Goal: Task Accomplishment & Management: Use online tool/utility

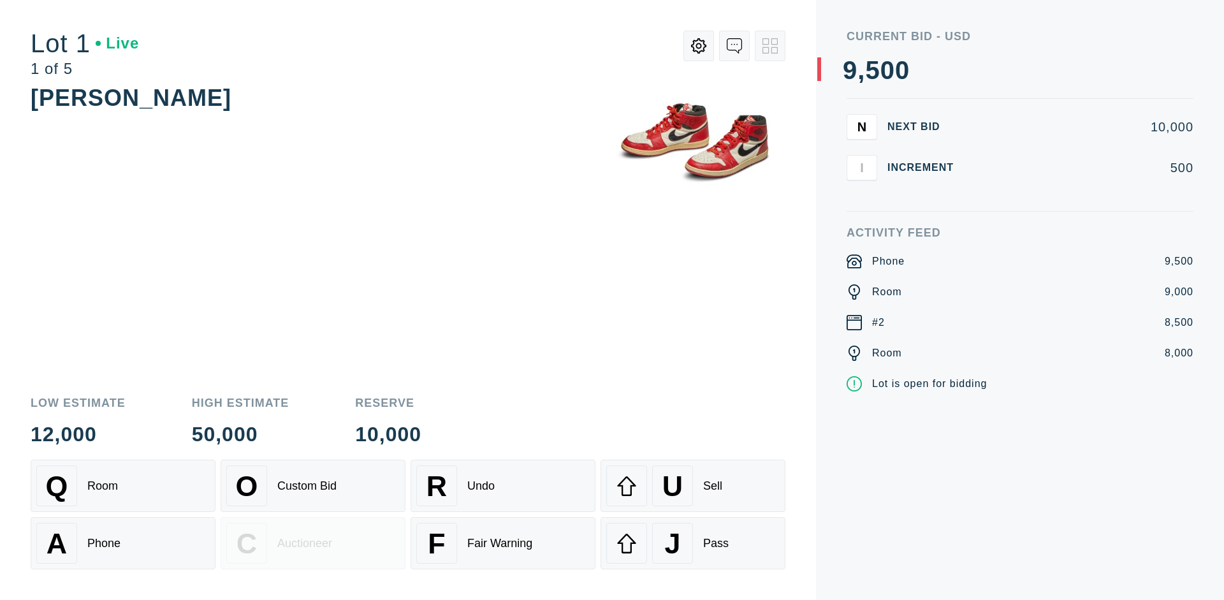
click at [313, 486] on div "Custom Bid" at bounding box center [306, 485] width 59 height 13
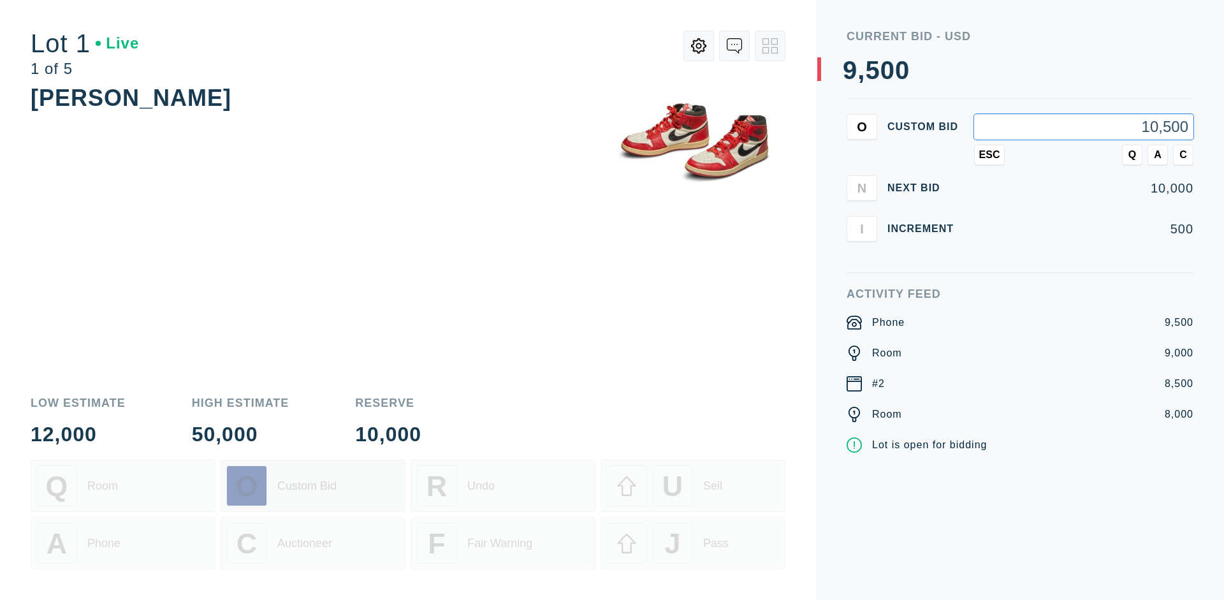
type input "10,500"
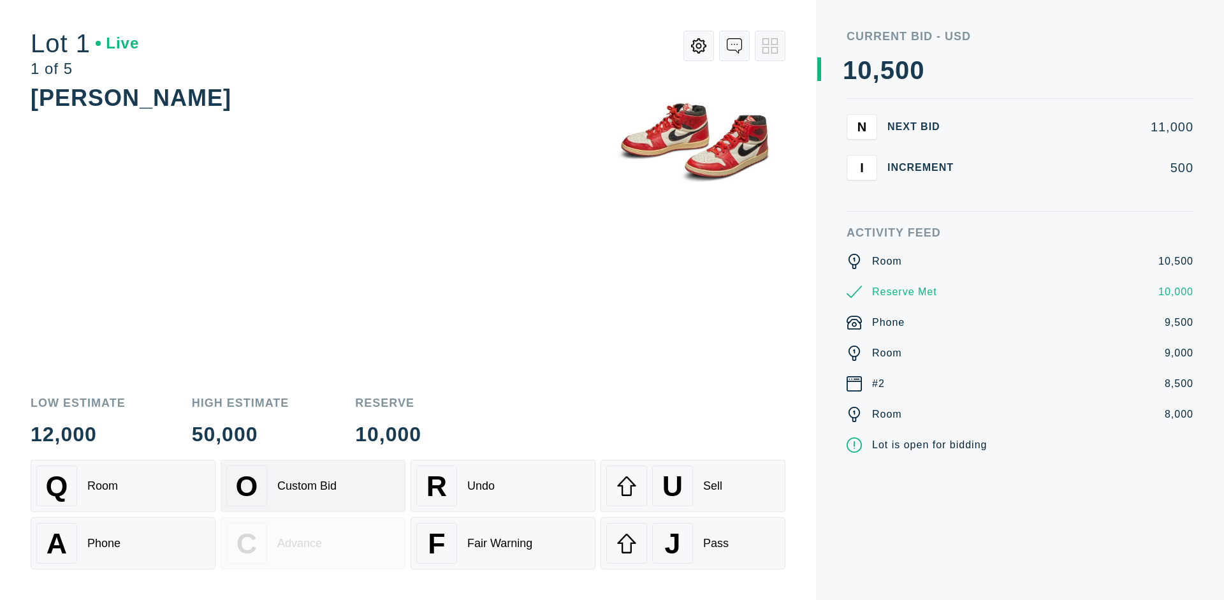
click at [313, 486] on div "Custom Bid" at bounding box center [306, 485] width 59 height 13
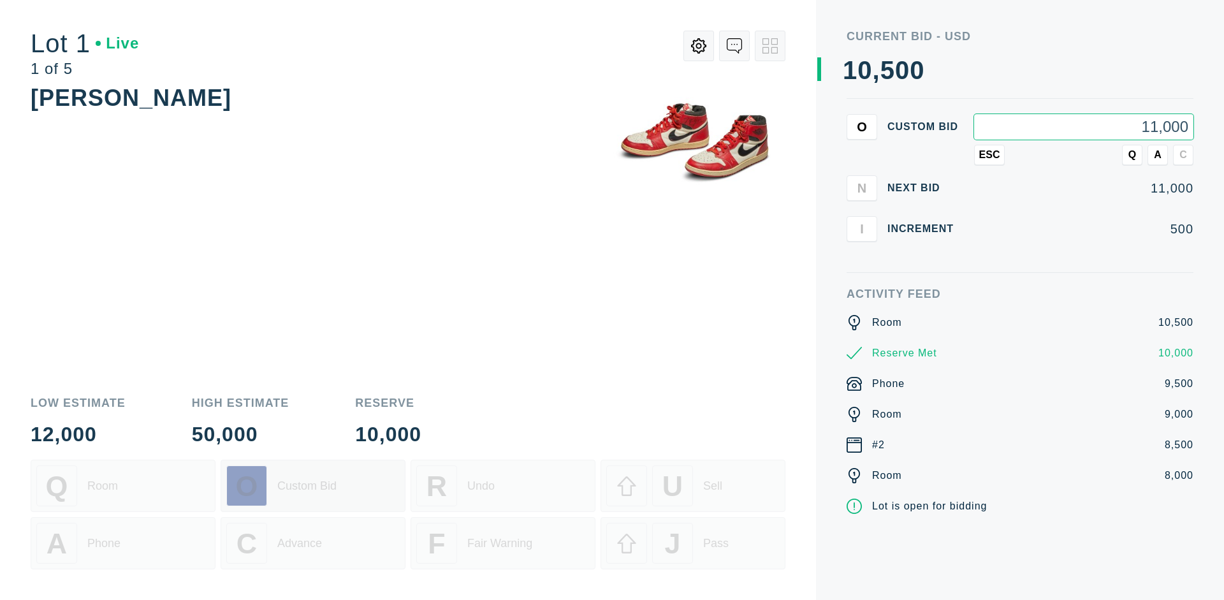
type input "11,000"
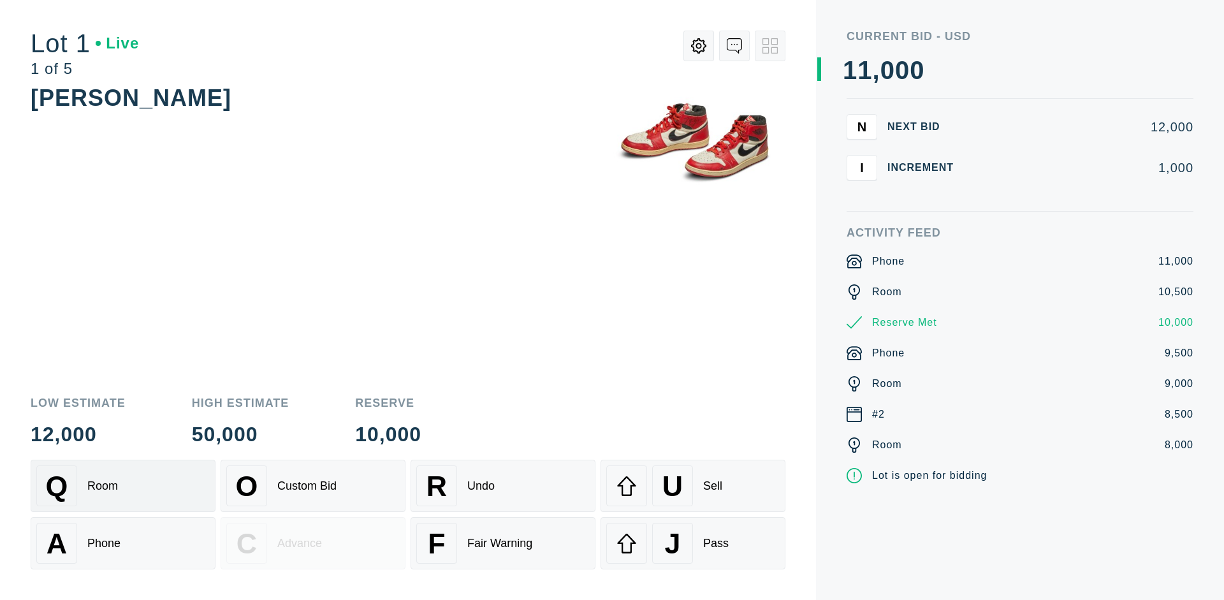
click at [123, 486] on div "Q Room" at bounding box center [122, 485] width 173 height 41
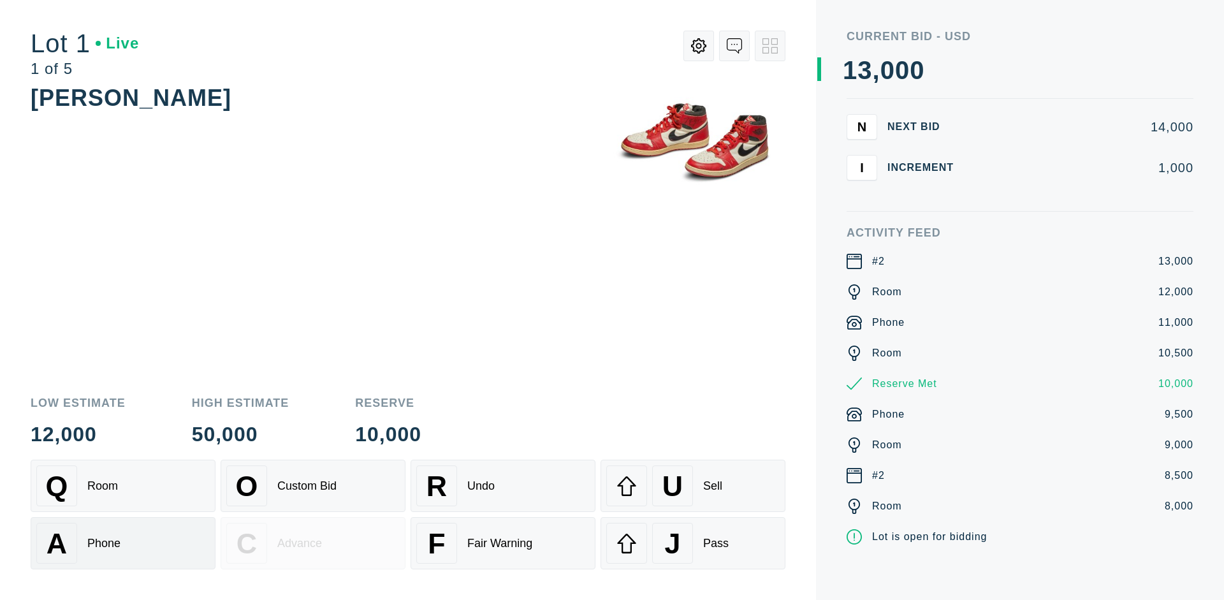
click at [123, 543] on div "A Phone" at bounding box center [122, 543] width 173 height 41
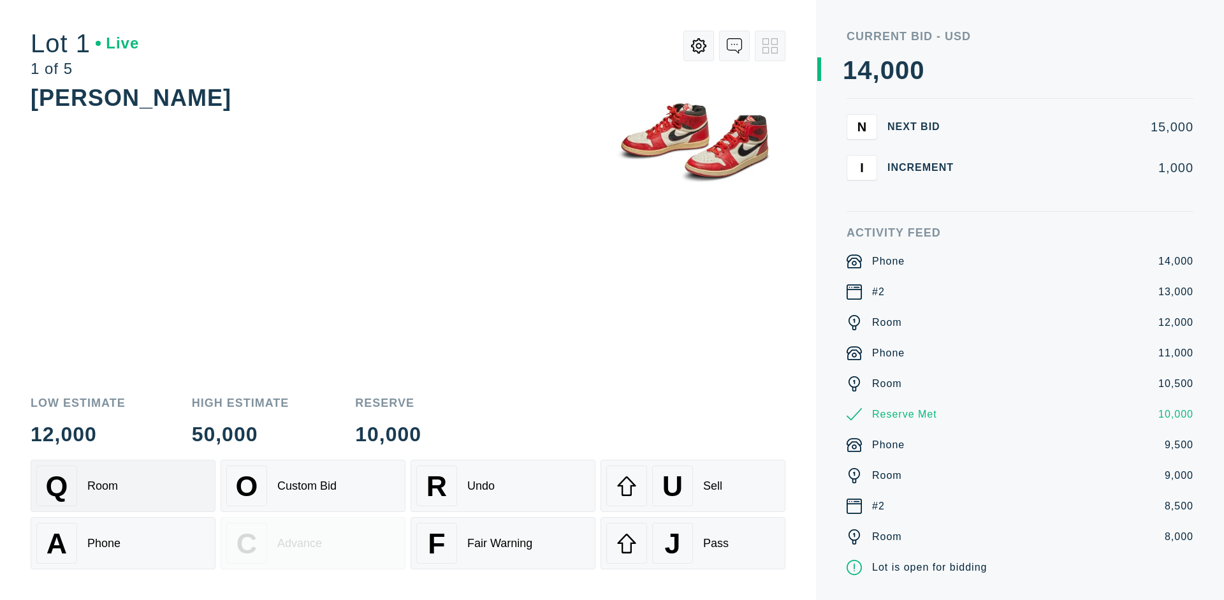
click at [123, 486] on div "Q Room" at bounding box center [122, 485] width 173 height 41
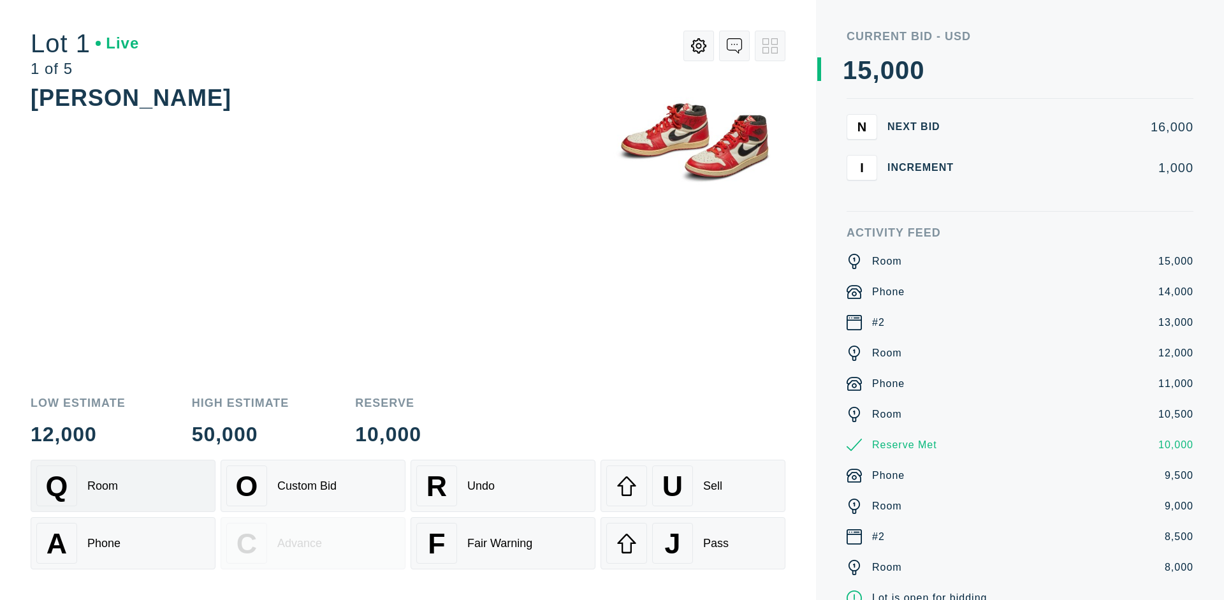
click at [503, 486] on div "R Undo" at bounding box center [502, 485] width 173 height 41
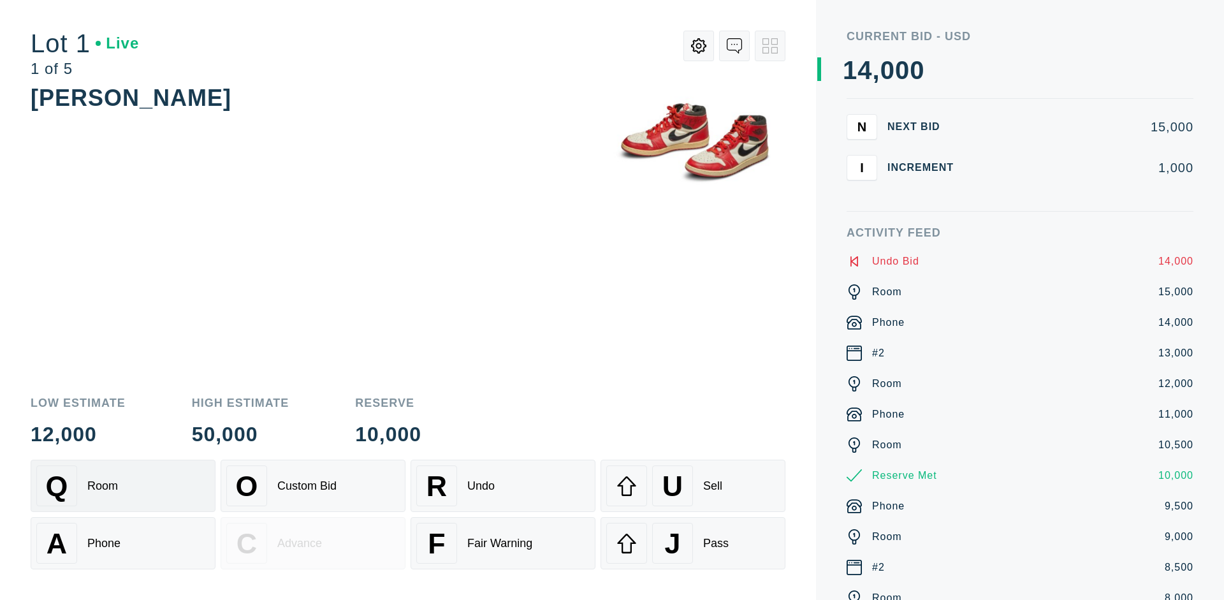
click at [123, 486] on div "Q Room" at bounding box center [122, 485] width 173 height 41
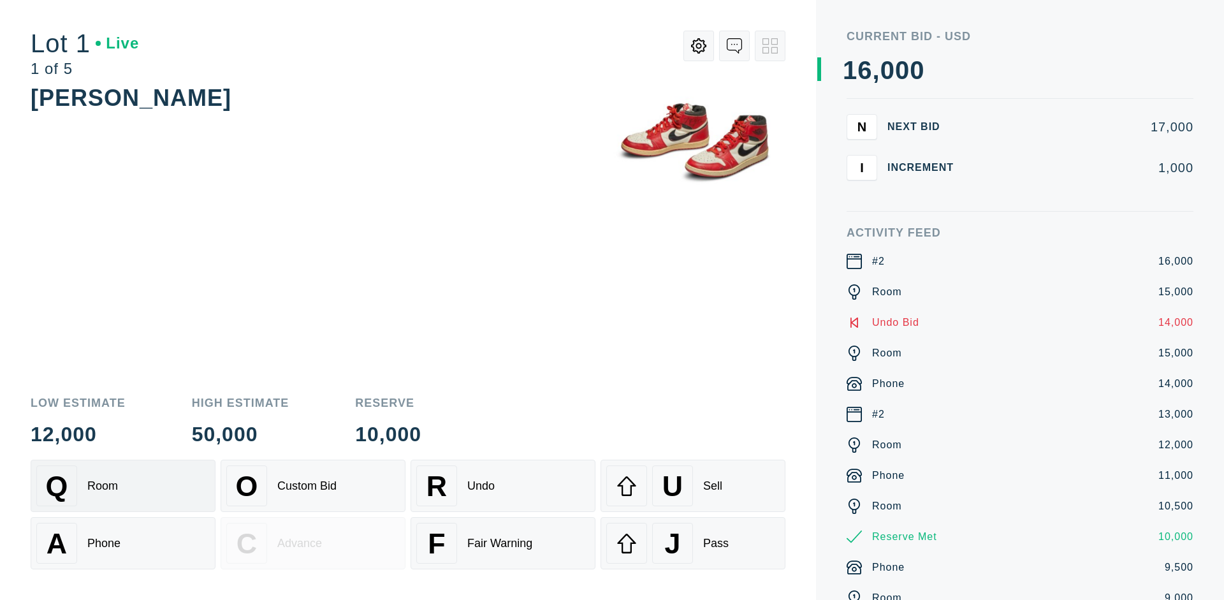
click at [123, 543] on div "A Phone" at bounding box center [122, 543] width 173 height 41
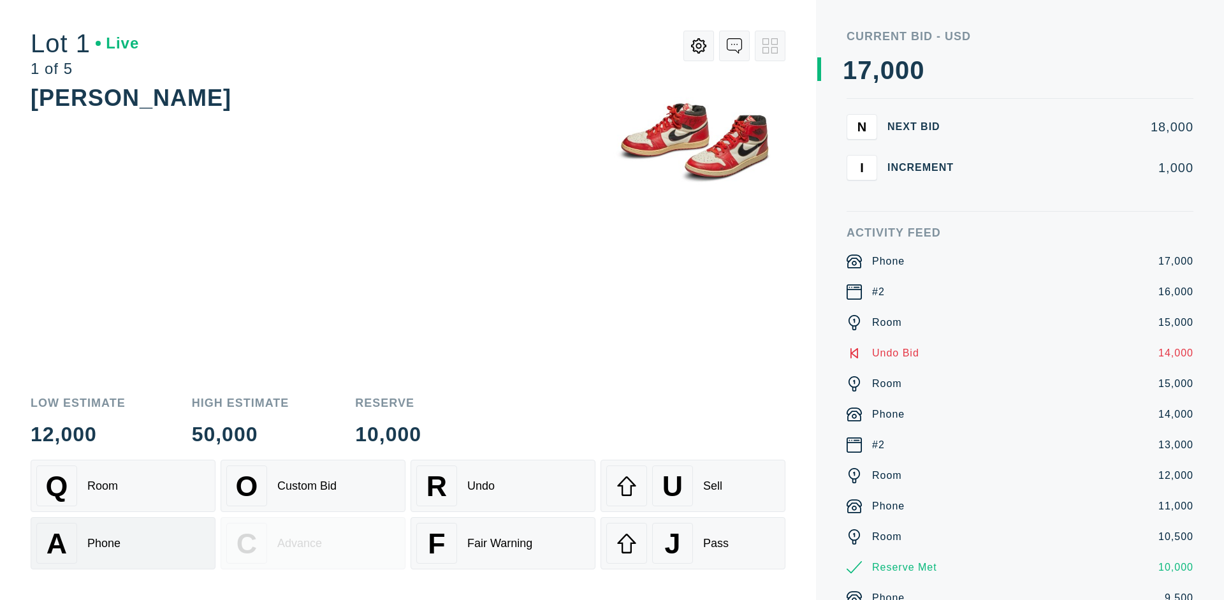
click at [123, 486] on div "Q Room" at bounding box center [122, 485] width 173 height 41
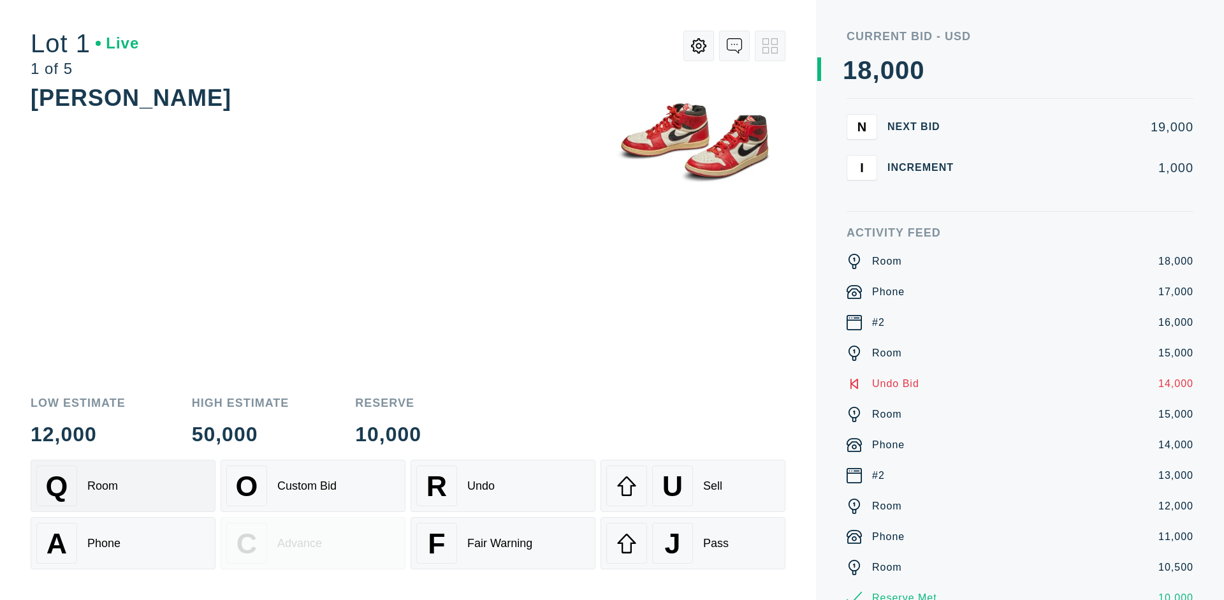
click at [503, 486] on div "R Undo" at bounding box center [502, 485] width 173 height 41
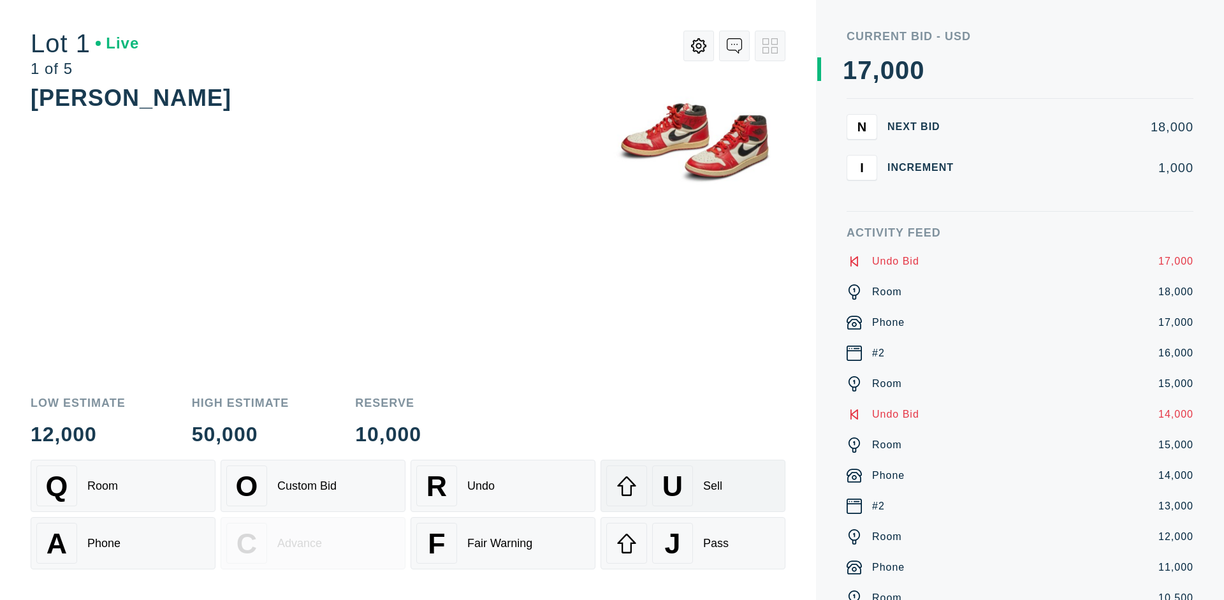
click at [693, 486] on div "U Sell" at bounding box center [692, 485] width 173 height 41
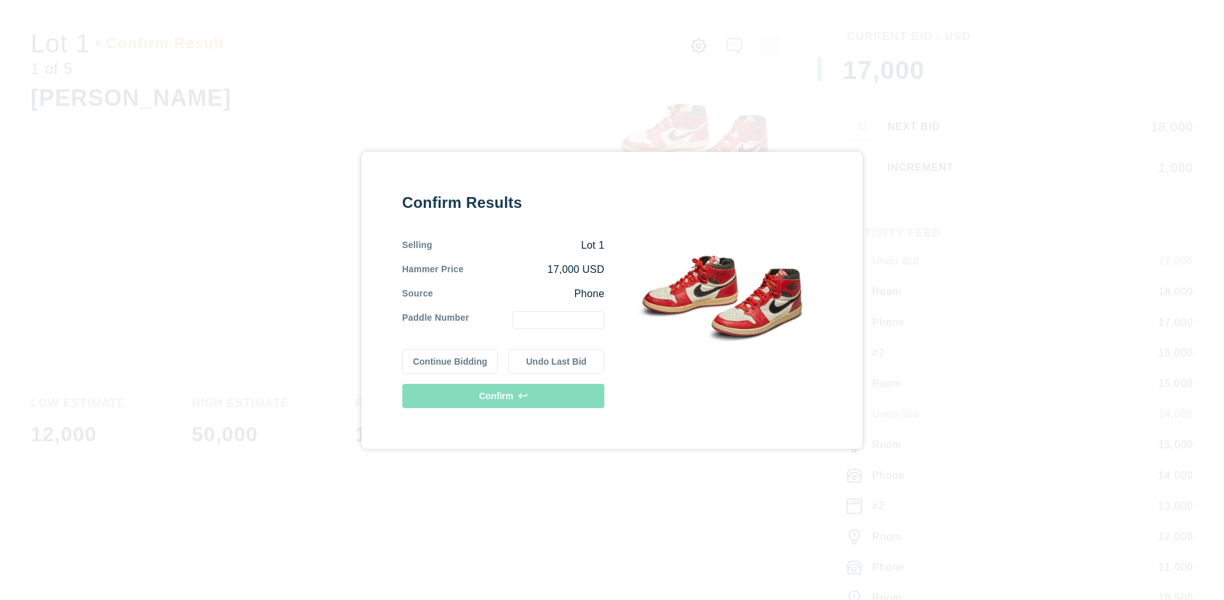
click at [451, 361] on button "Continue Bidding" at bounding box center [450, 361] width 96 height 24
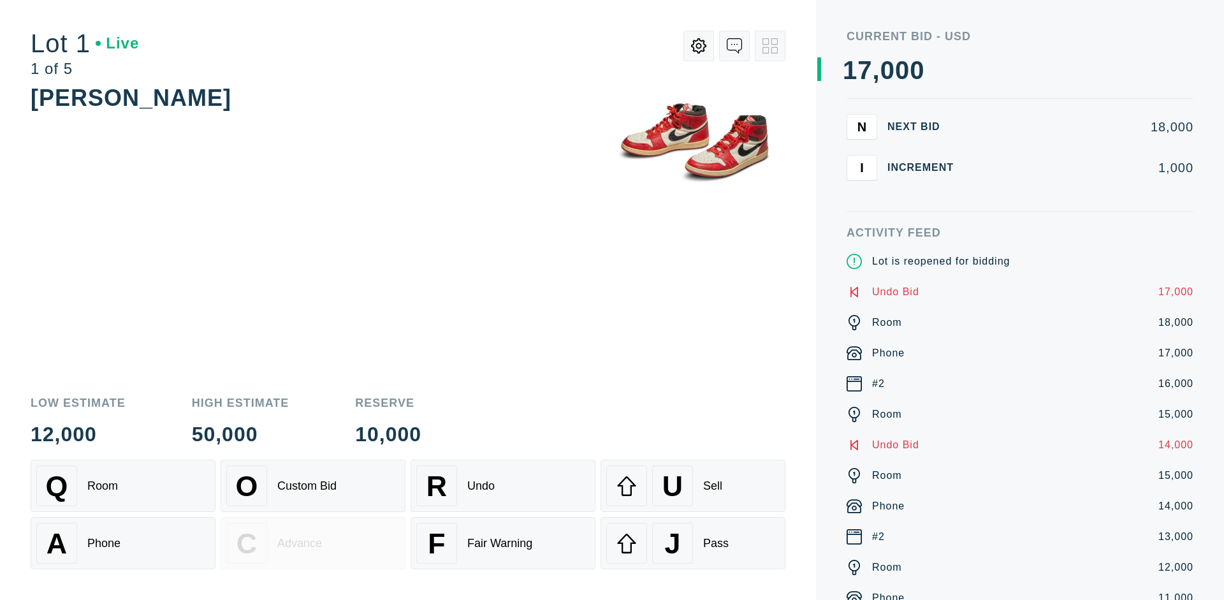
click at [693, 486] on div "U Sell" at bounding box center [692, 485] width 173 height 41
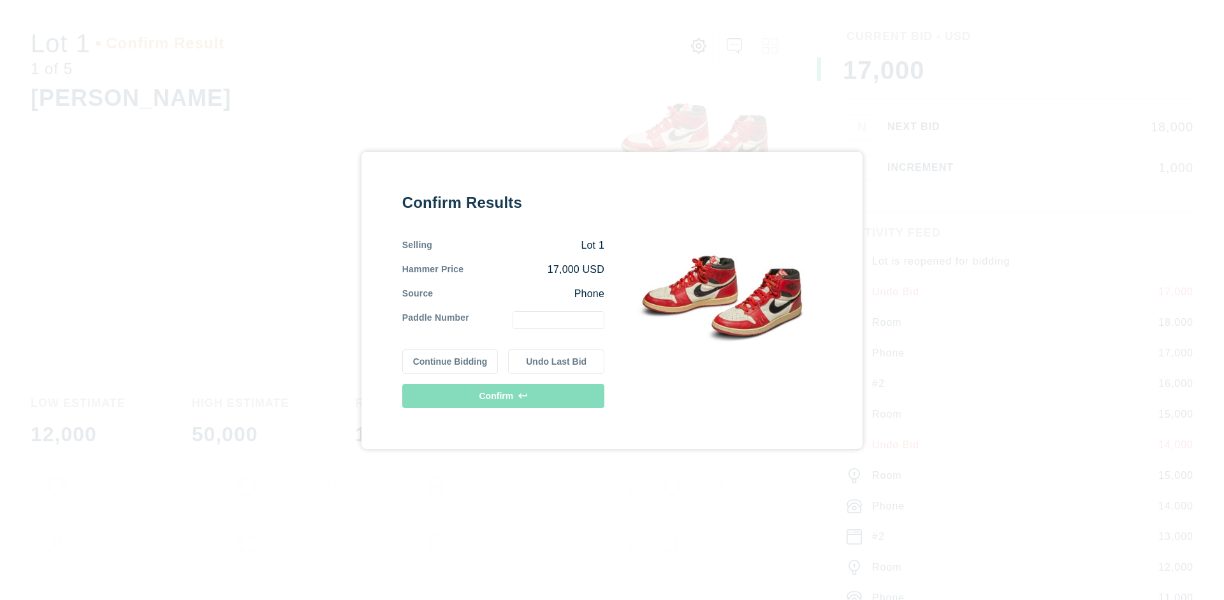
click at [556, 361] on button "Undo Last Bid" at bounding box center [556, 361] width 96 height 24
click at [451, 359] on button "Continue Bidding" at bounding box center [450, 361] width 96 height 24
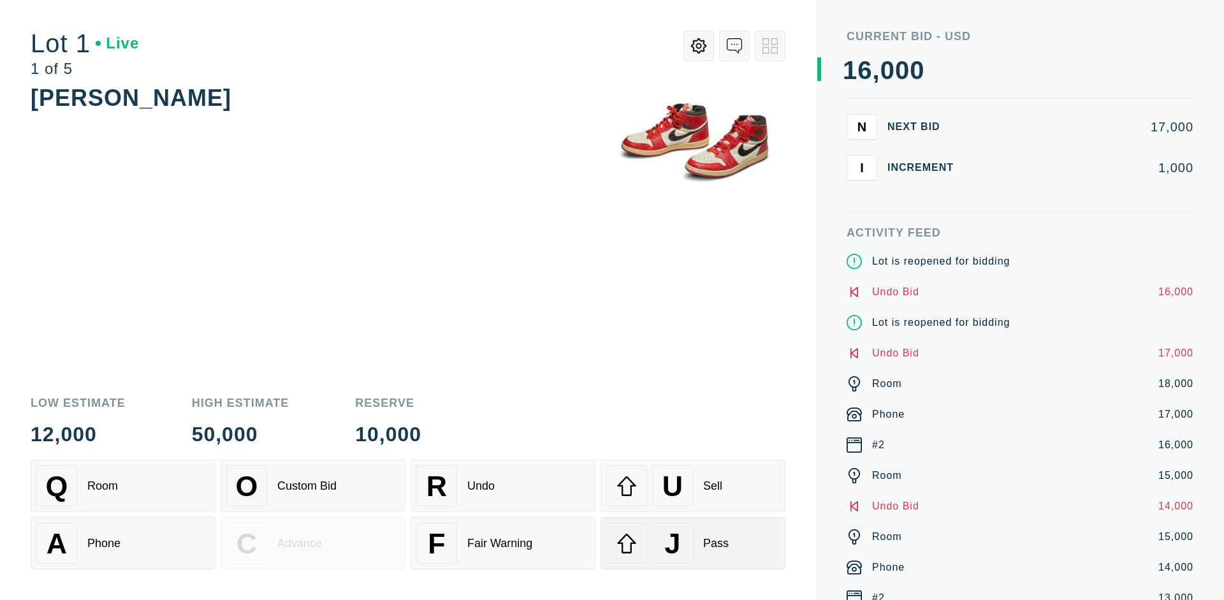
click at [693, 543] on div "J Pass" at bounding box center [692, 543] width 173 height 41
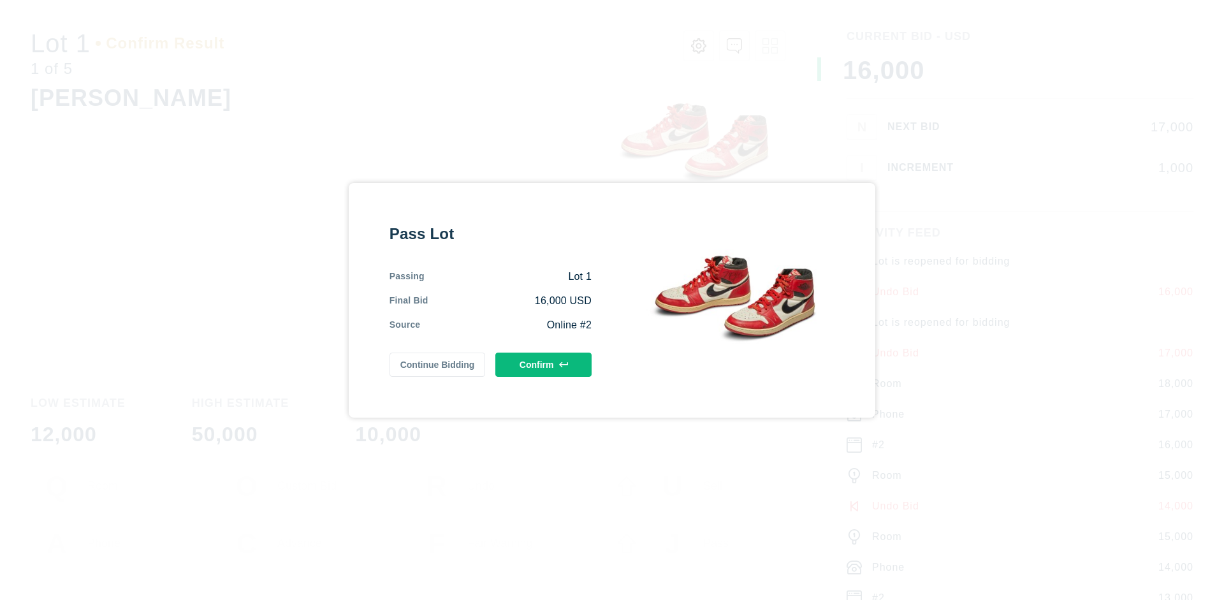
click at [544, 364] on button "Confirm" at bounding box center [543, 365] width 96 height 24
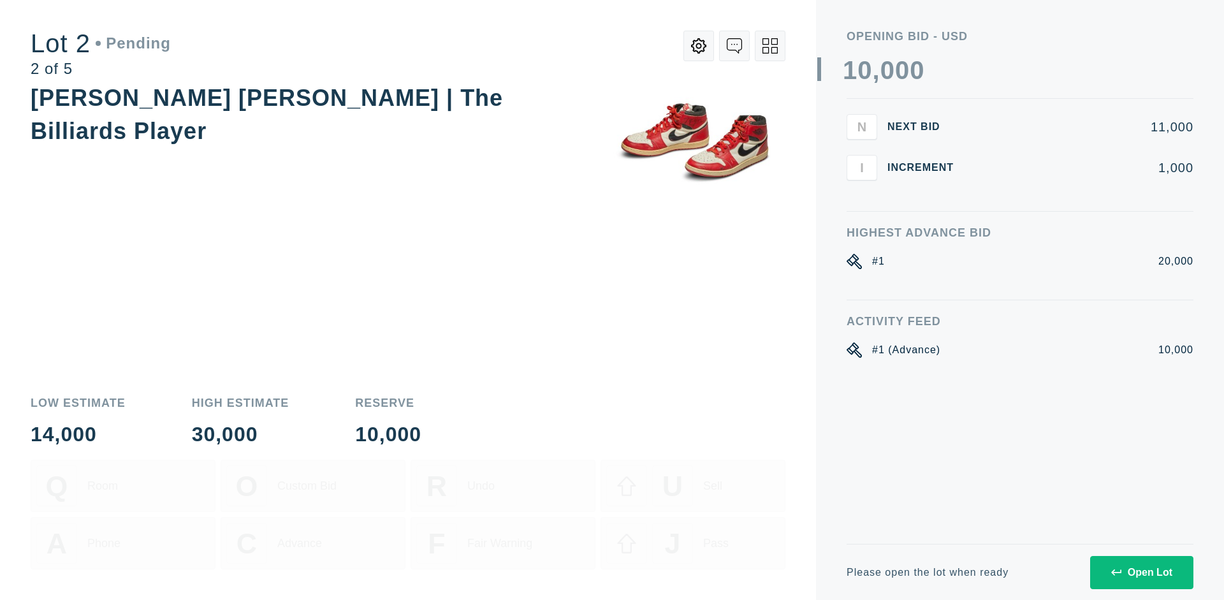
click at [1141, 572] on div "Open Lot" at bounding box center [1141, 572] width 61 height 11
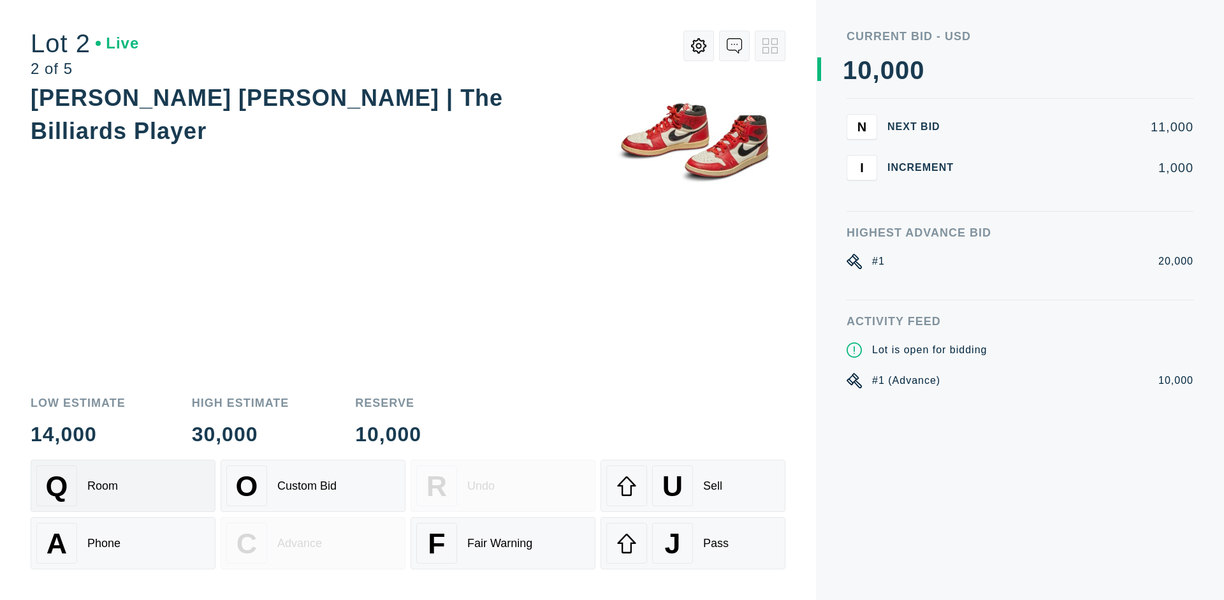
click at [123, 486] on div "Q Room" at bounding box center [122, 485] width 173 height 41
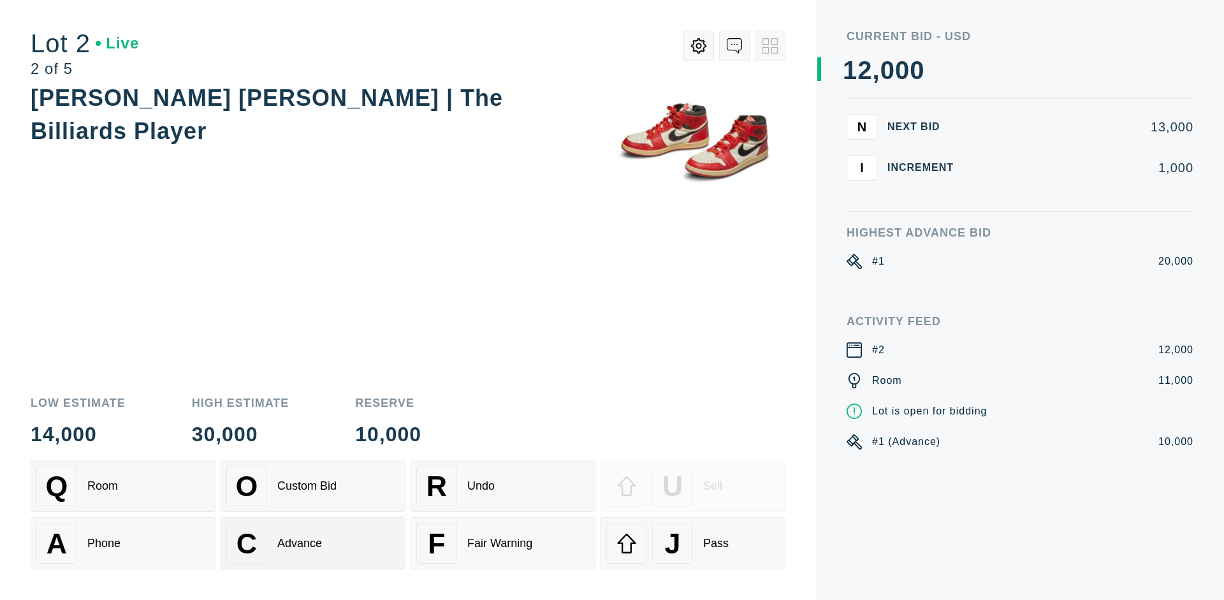
click at [313, 543] on div "Advance" at bounding box center [299, 543] width 45 height 13
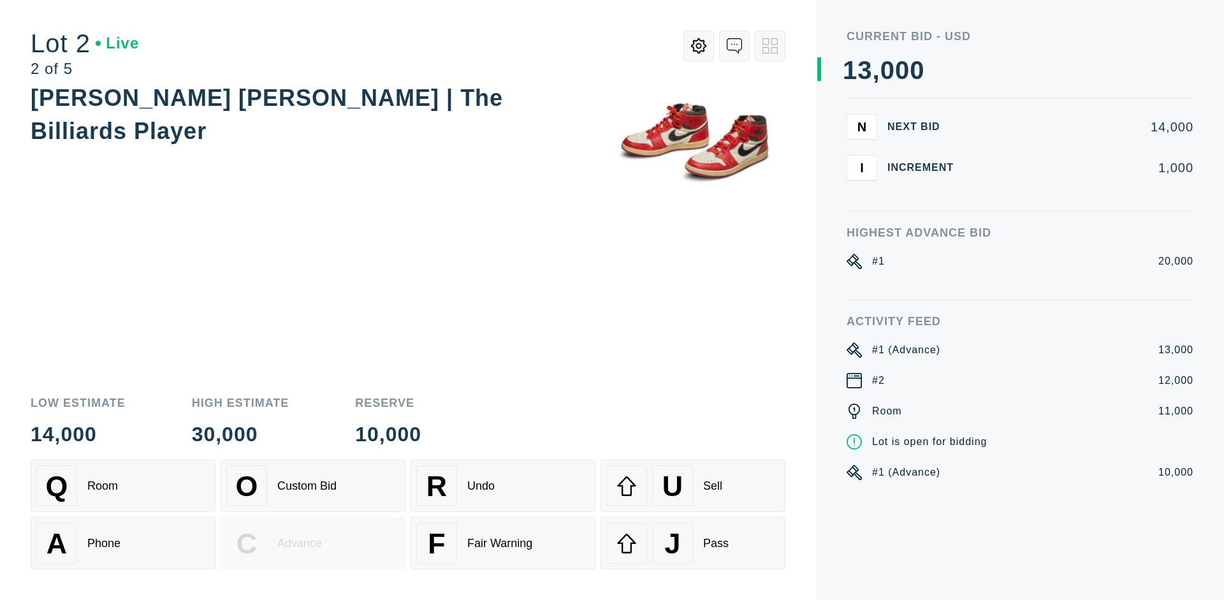
click at [693, 486] on div "U Sell" at bounding box center [692, 485] width 173 height 41
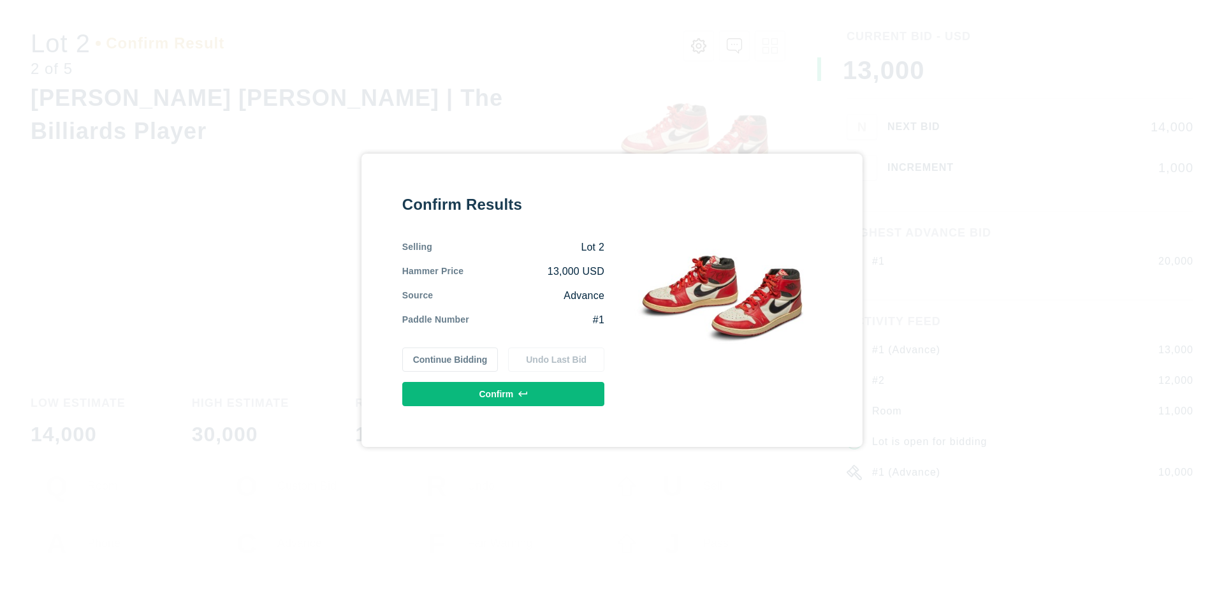
click at [504, 393] on button "Confirm" at bounding box center [503, 394] width 202 height 24
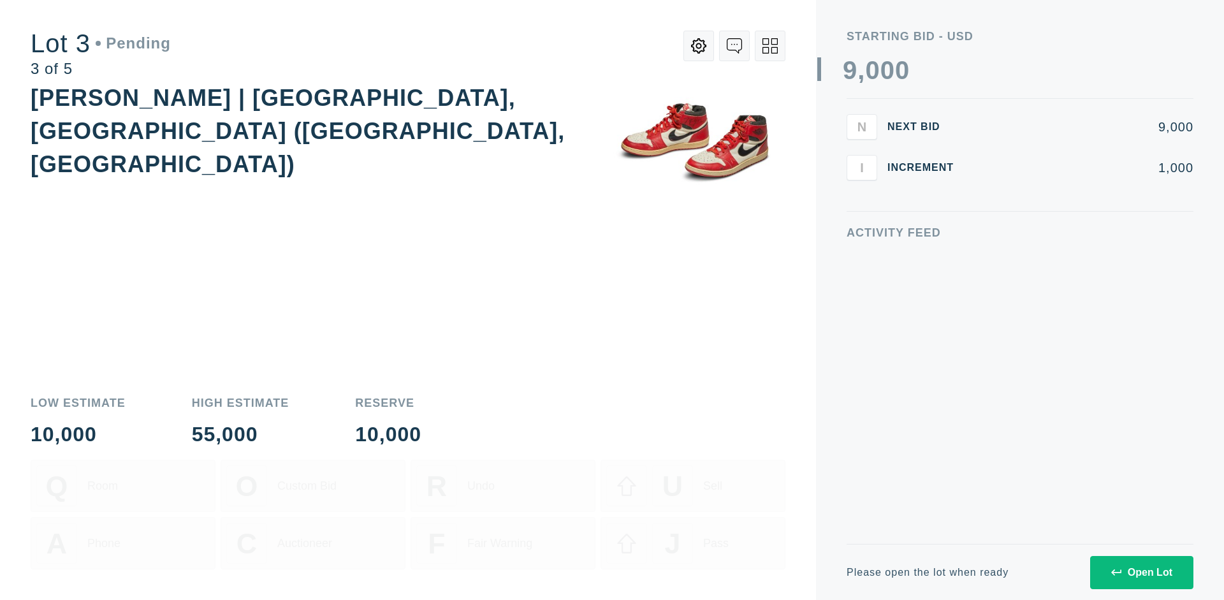
click at [1141, 572] on div "Open Lot" at bounding box center [1141, 572] width 61 height 11
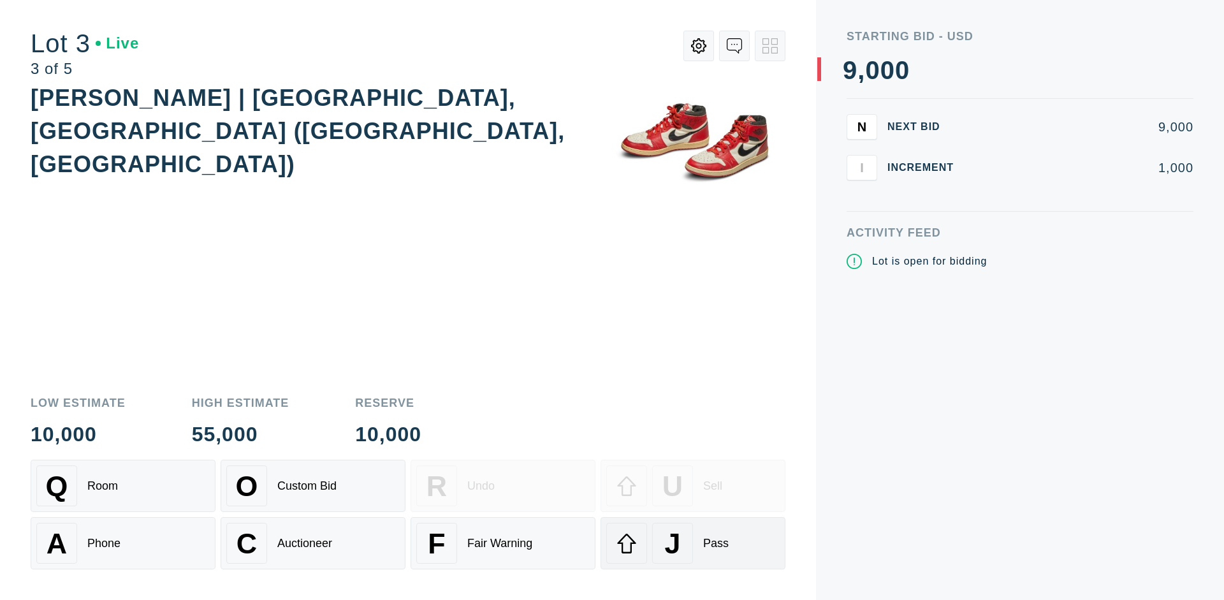
click at [693, 543] on div "J Pass" at bounding box center [692, 543] width 173 height 41
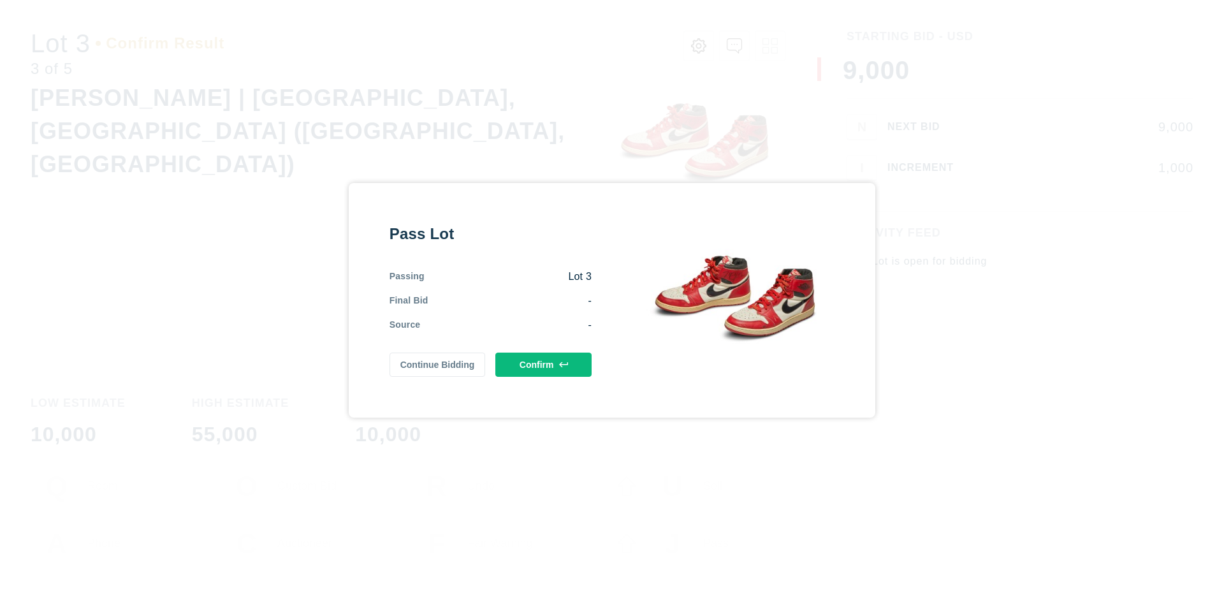
click at [544, 364] on button "Confirm" at bounding box center [543, 365] width 96 height 24
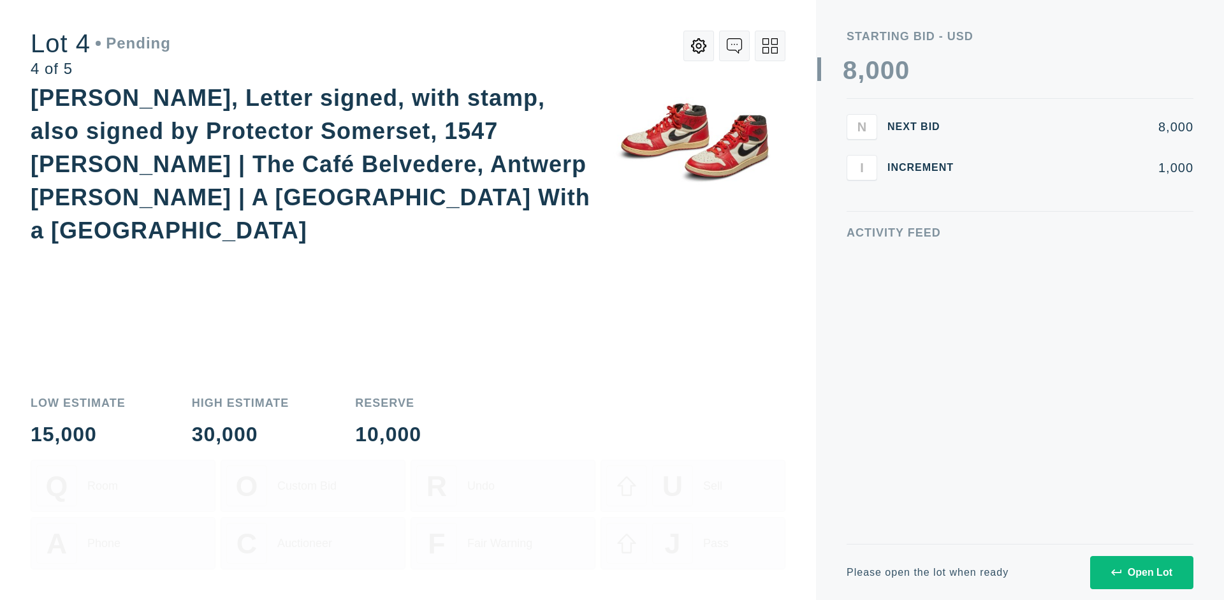
click at [1141, 572] on div "Open Lot" at bounding box center [1141, 572] width 61 height 11
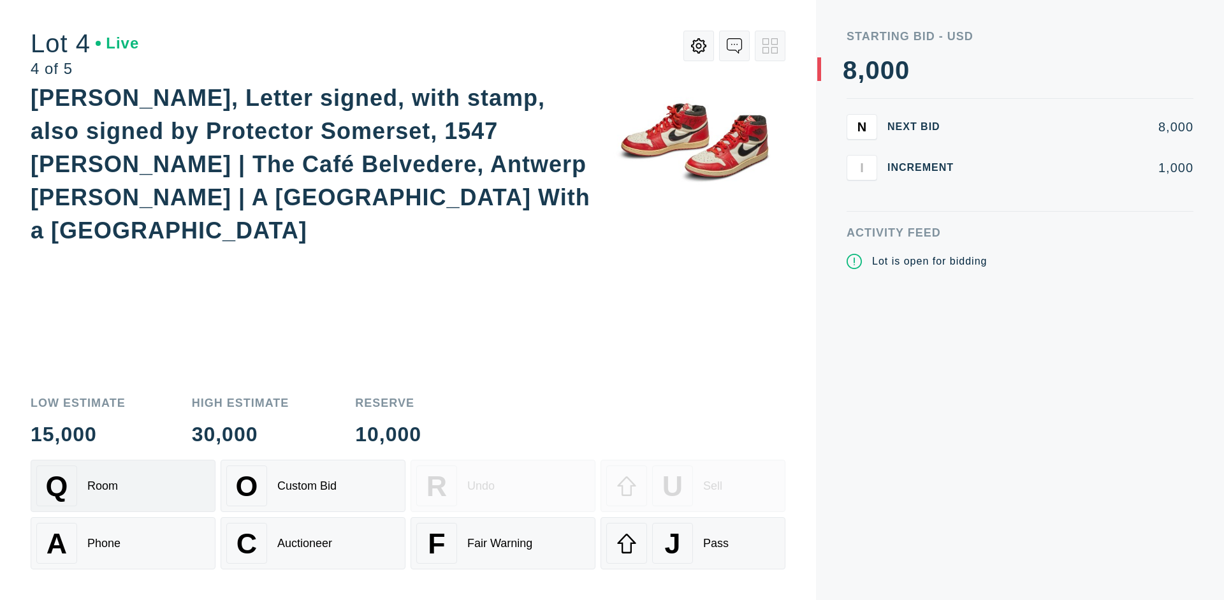
click at [123, 486] on div "Q Room" at bounding box center [122, 485] width 173 height 41
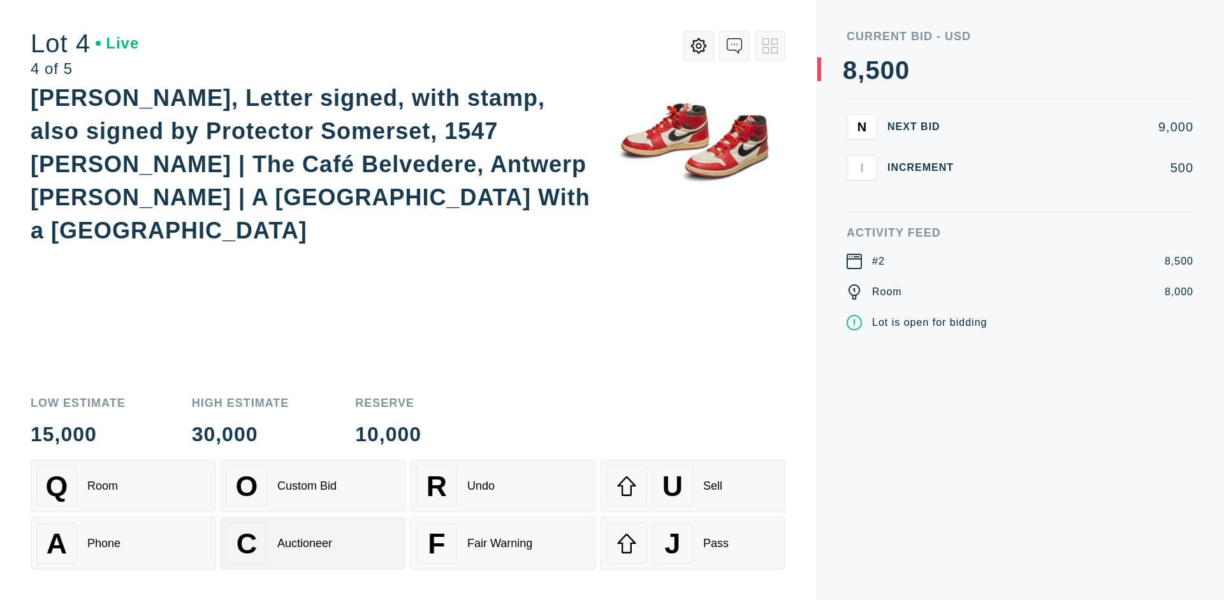
click at [313, 543] on div "Auctioneer" at bounding box center [304, 543] width 55 height 13
click at [693, 543] on div "J Pass" at bounding box center [692, 543] width 173 height 41
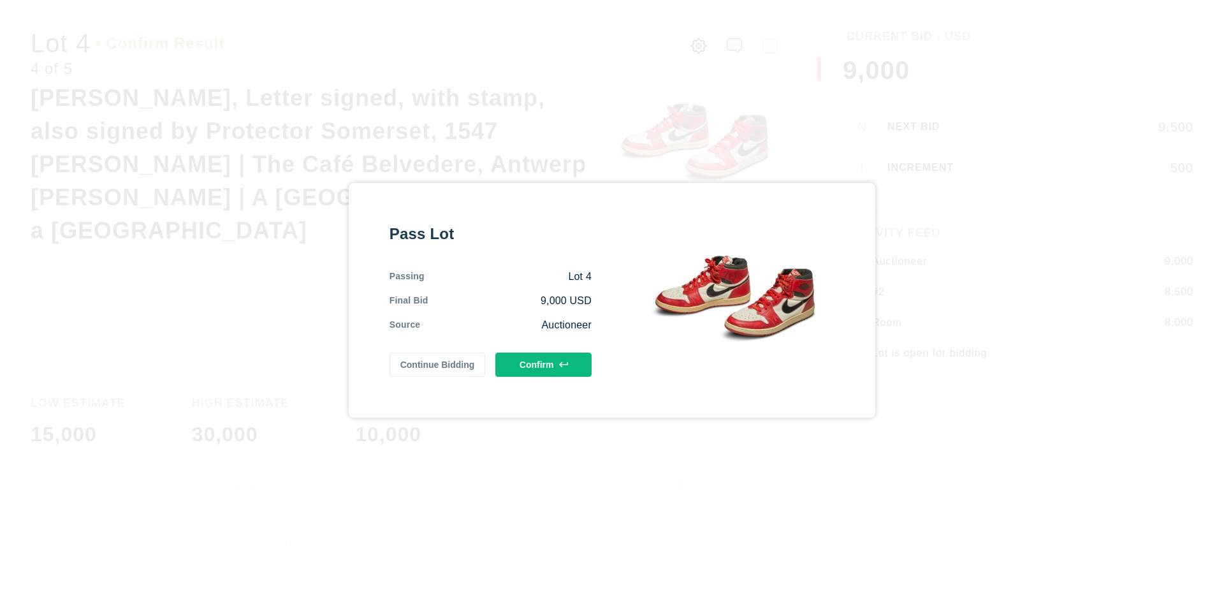
click at [544, 364] on button "Confirm" at bounding box center [543, 365] width 96 height 24
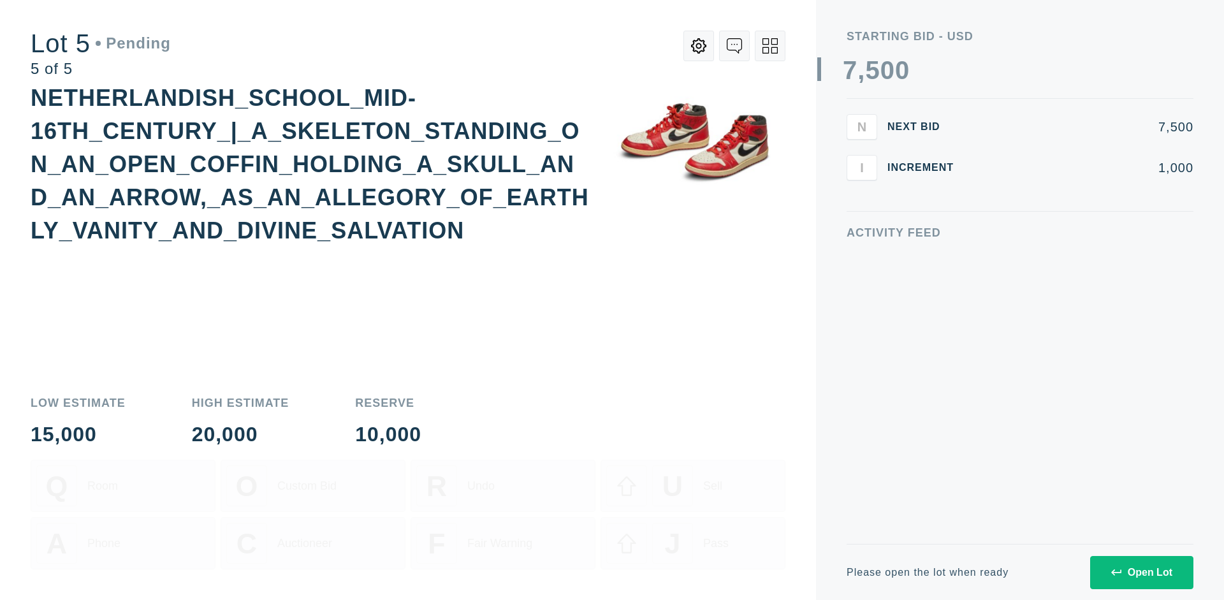
click at [1141, 572] on div "Open Lot" at bounding box center [1141, 572] width 61 height 11
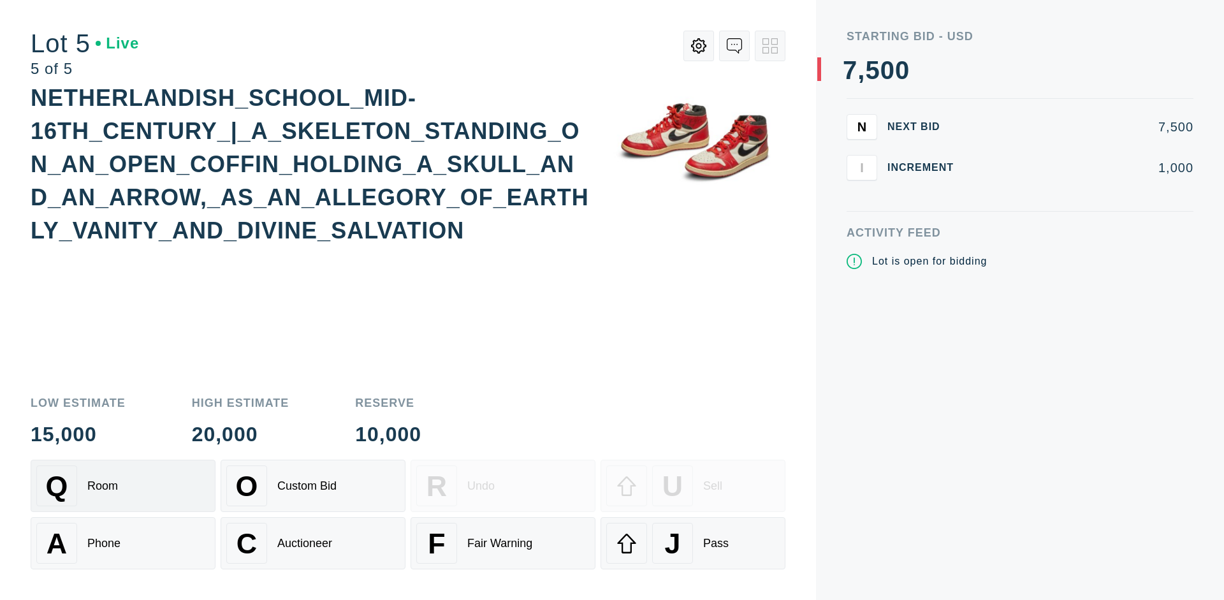
click at [123, 486] on div "Q Room" at bounding box center [122, 485] width 173 height 41
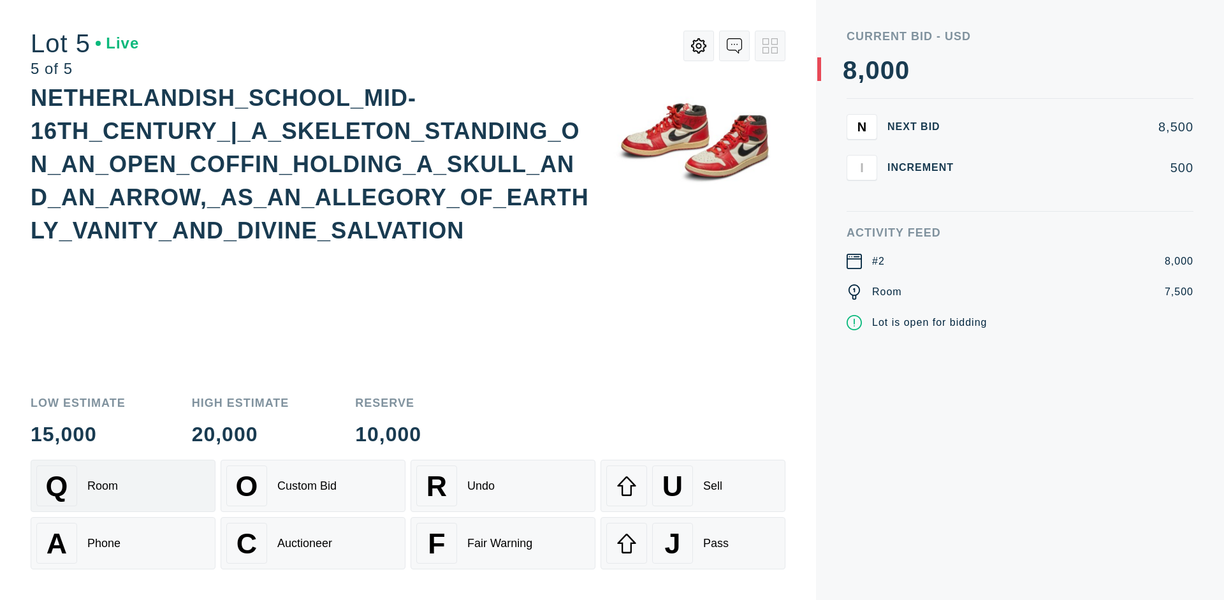
click at [123, 486] on div "Q Room" at bounding box center [122, 485] width 173 height 41
click at [693, 486] on div "U Sell" at bounding box center [692, 485] width 173 height 41
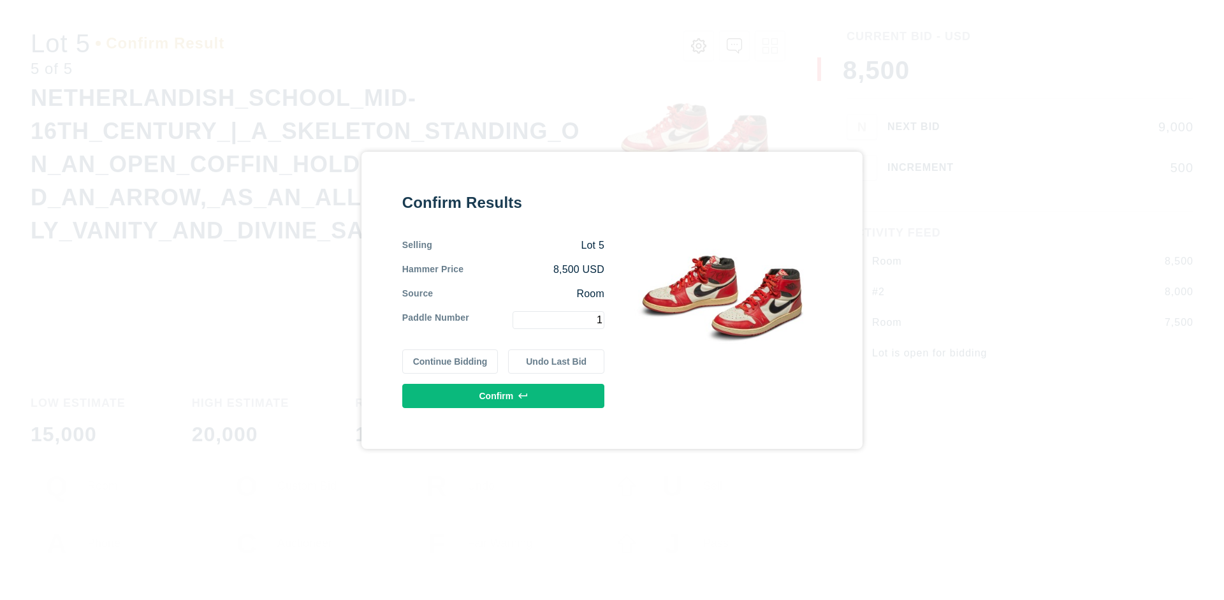
type input "1"
click at [504, 395] on button "Confirm" at bounding box center [503, 396] width 202 height 24
